Goal: Task Accomplishment & Management: Use online tool/utility

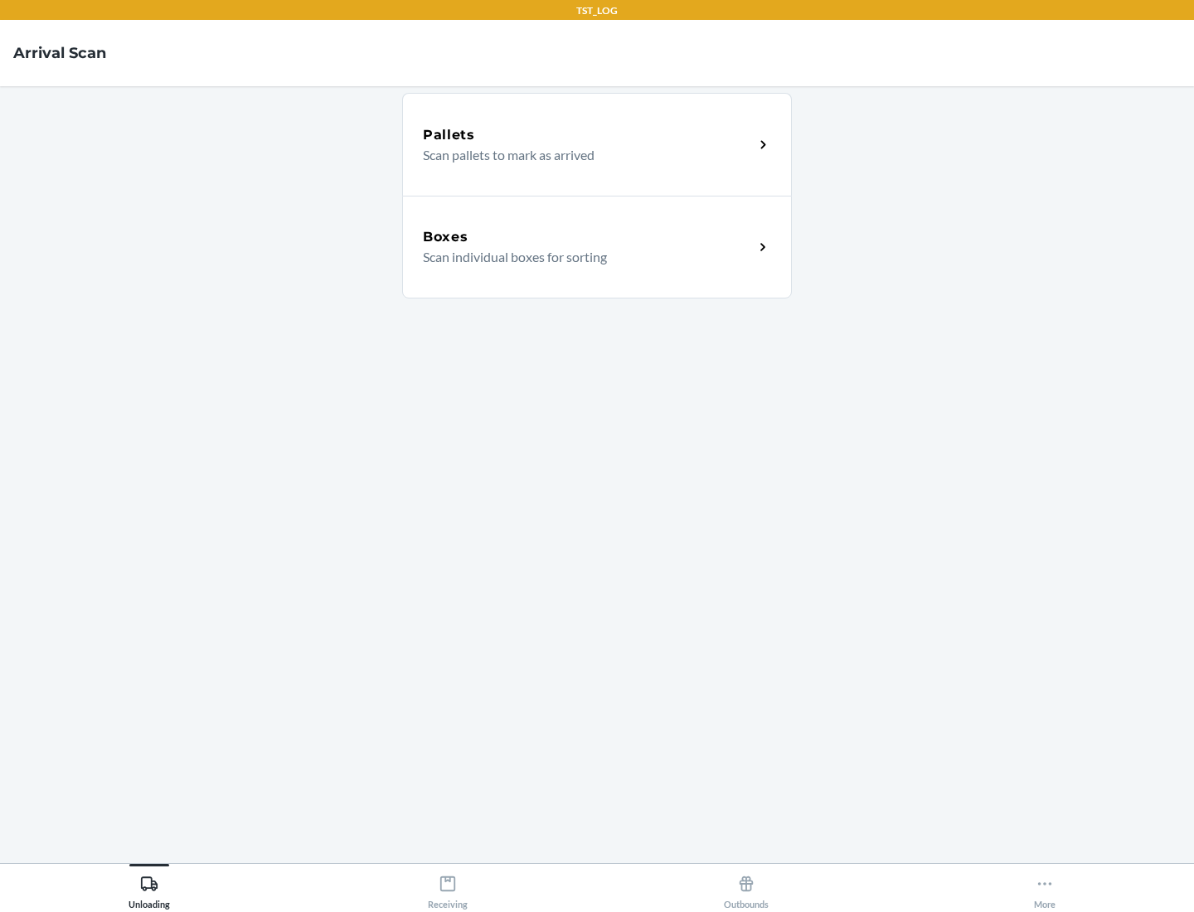
click at [588, 237] on div "Boxes" at bounding box center [588, 237] width 331 height 20
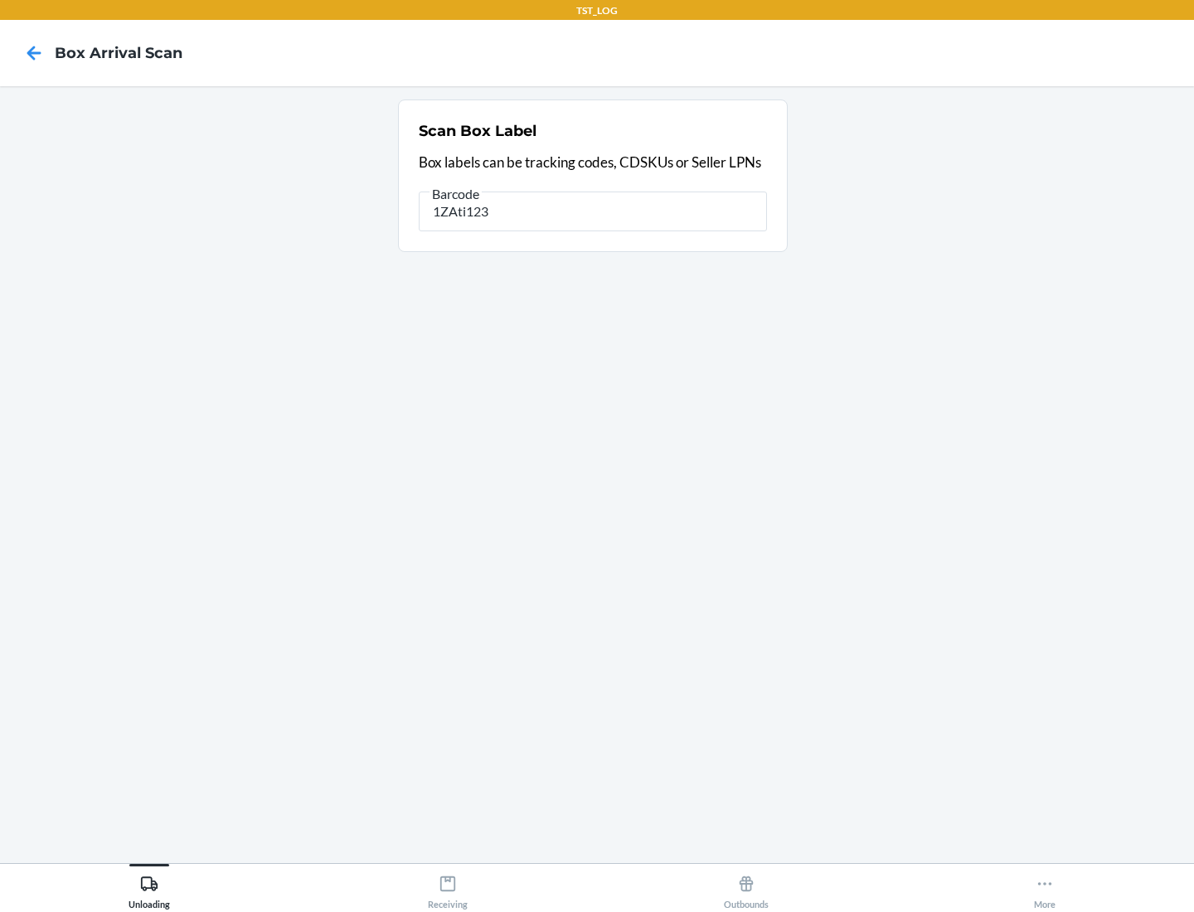
type input "1ZAti123"
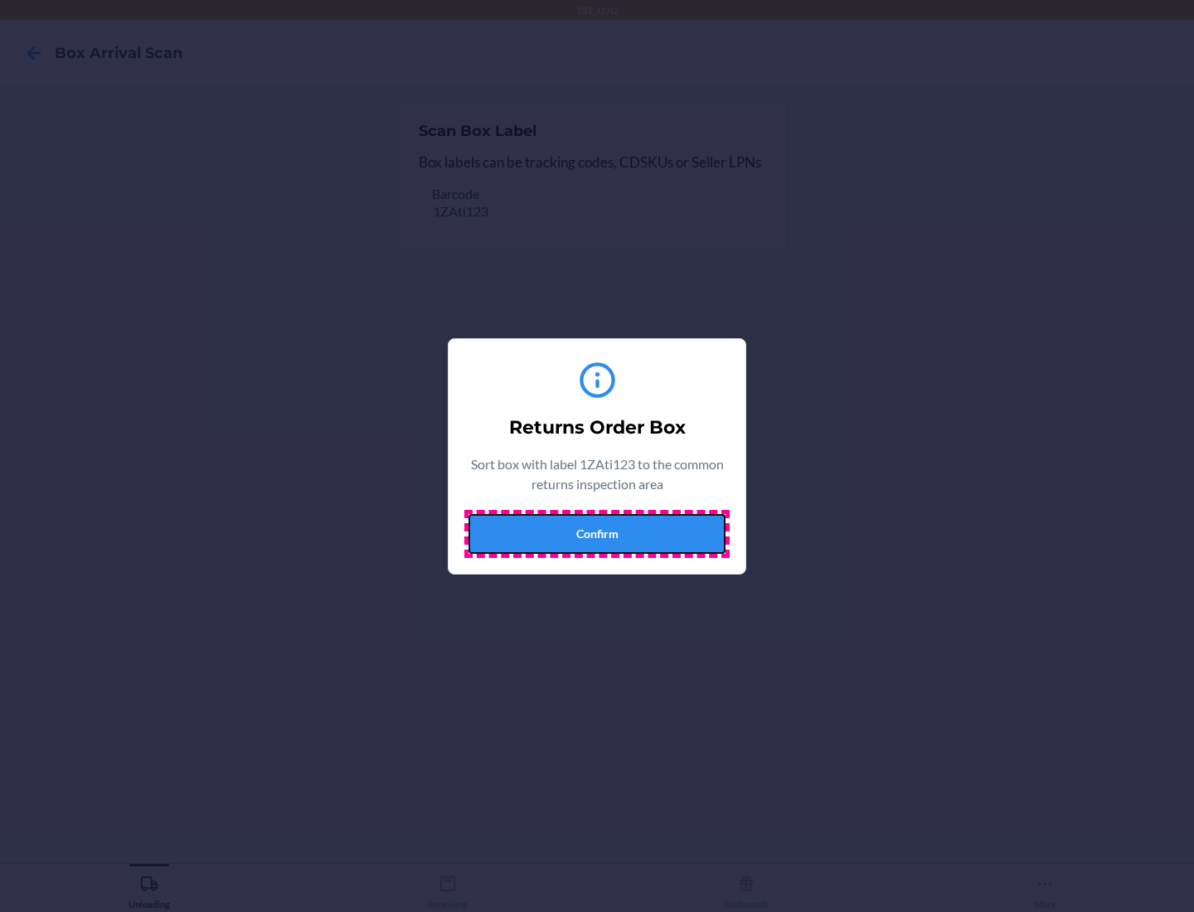
click at [597, 533] on button "Confirm" at bounding box center [597, 534] width 257 height 40
